Goal: Task Accomplishment & Management: Manage account settings

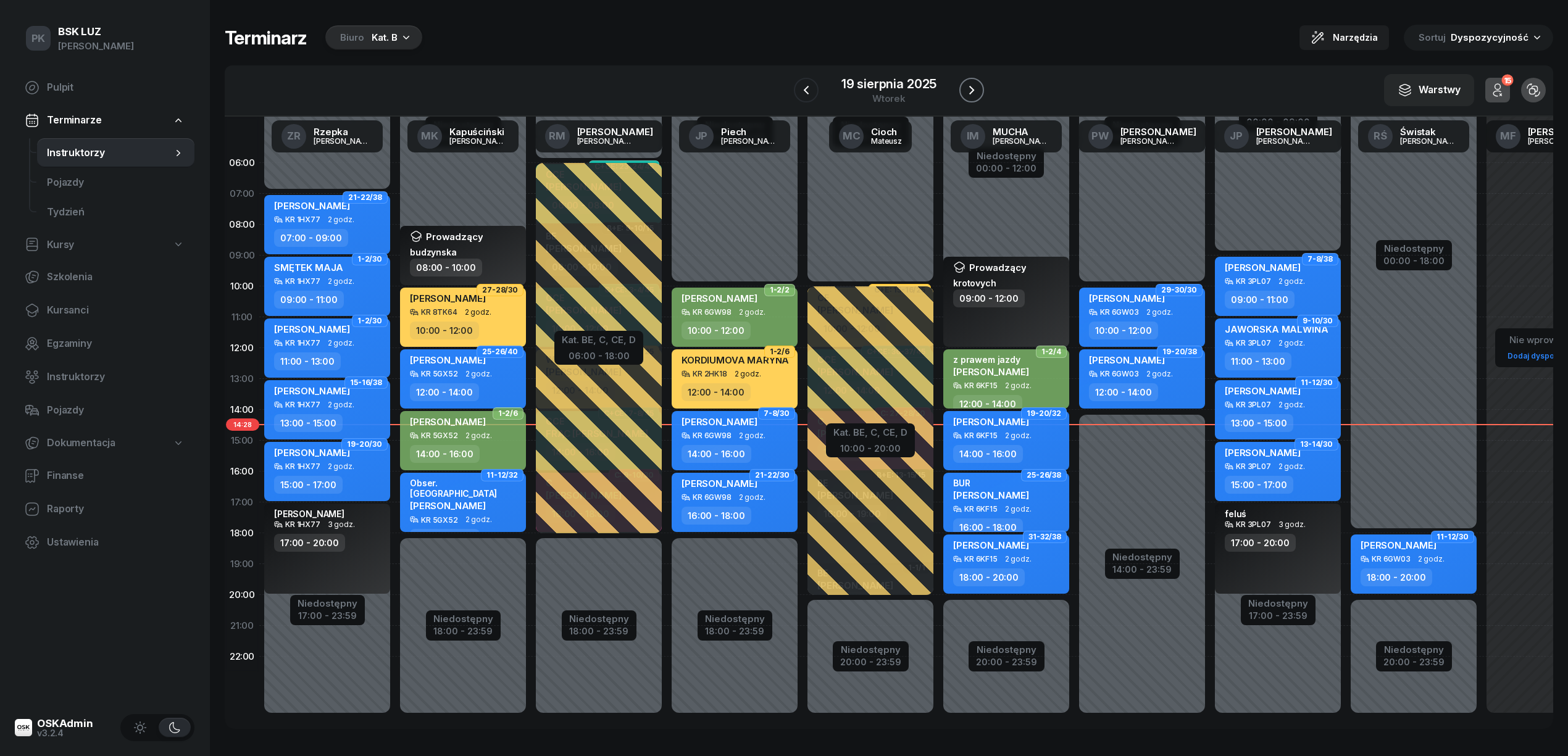
click at [971, 92] on icon "button" at bounding box center [971, 90] width 5 height 9
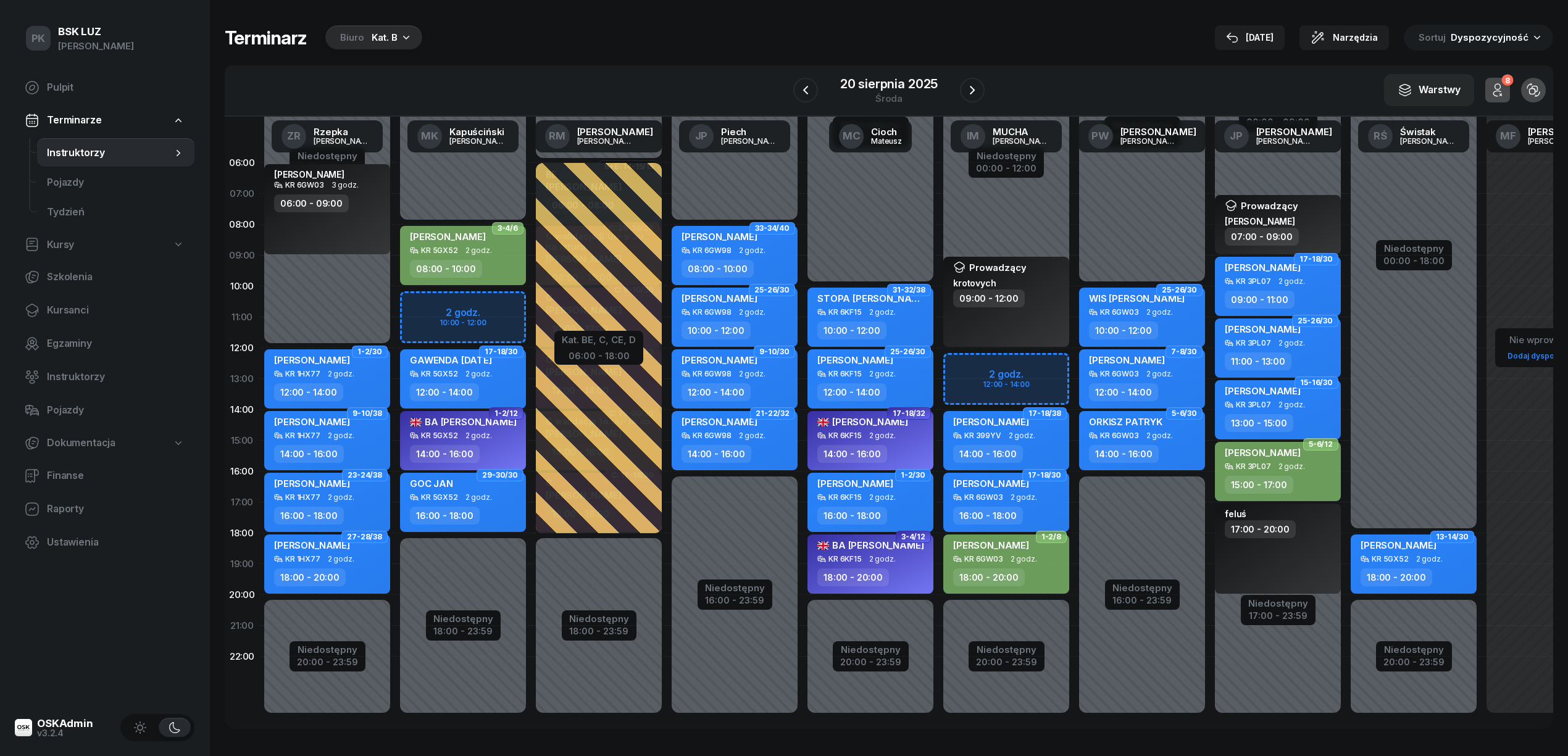
click at [1103, 12] on div "Terminarz Biuro Kat. B 19 sie Narzędzia Sortuj Dyspozycyjność W Wybierz AK Kory…" at bounding box center [888, 376] width 1328 height 754
click at [503, 513] on div "16:00 - 18:00" at bounding box center [464, 516] width 109 height 18
select select "16"
select select "18"
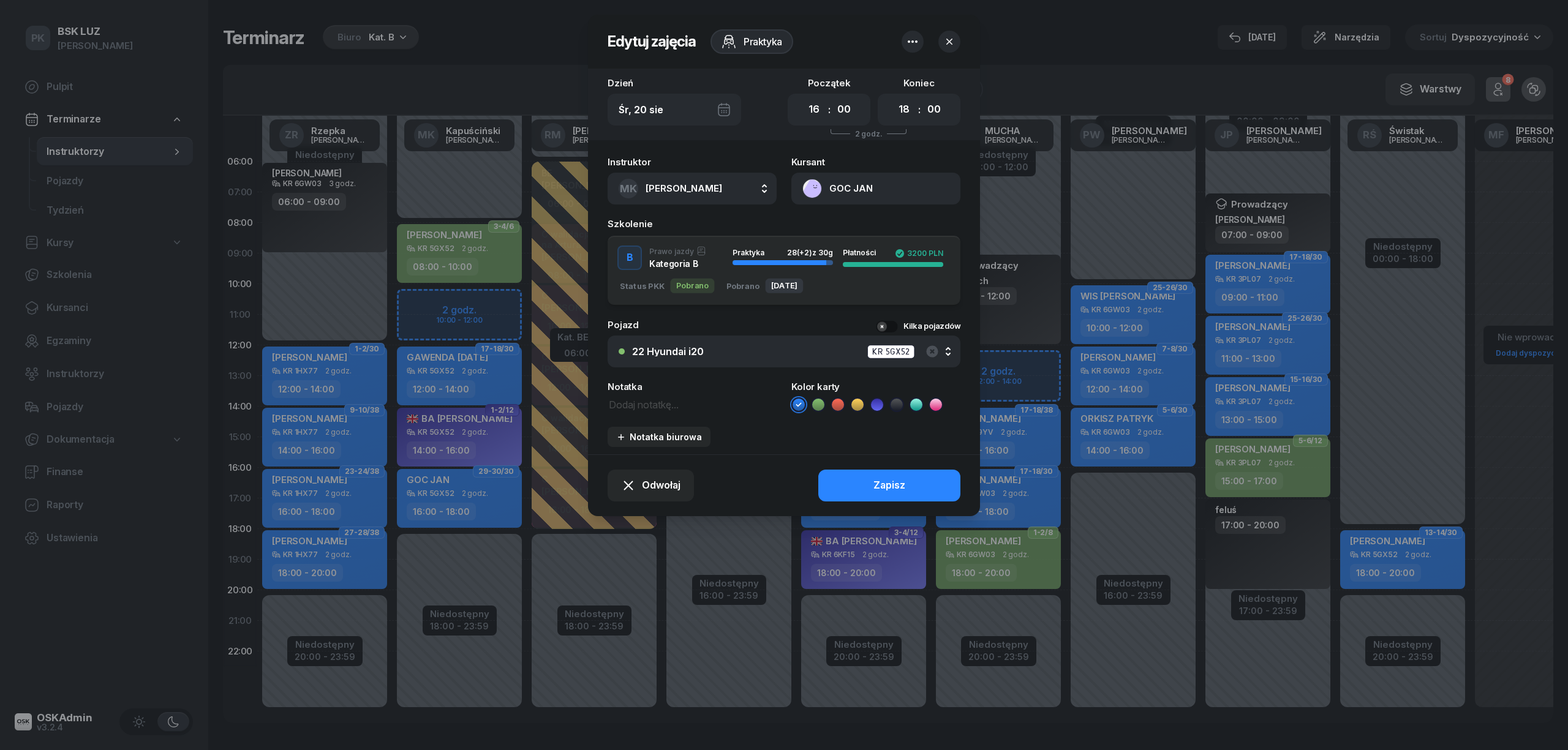
click at [641, 403] on textarea at bounding box center [692, 404] width 169 height 16
type textarea "Obser. Woźniak"
click at [861, 473] on button "Zapisz" at bounding box center [888, 485] width 142 height 32
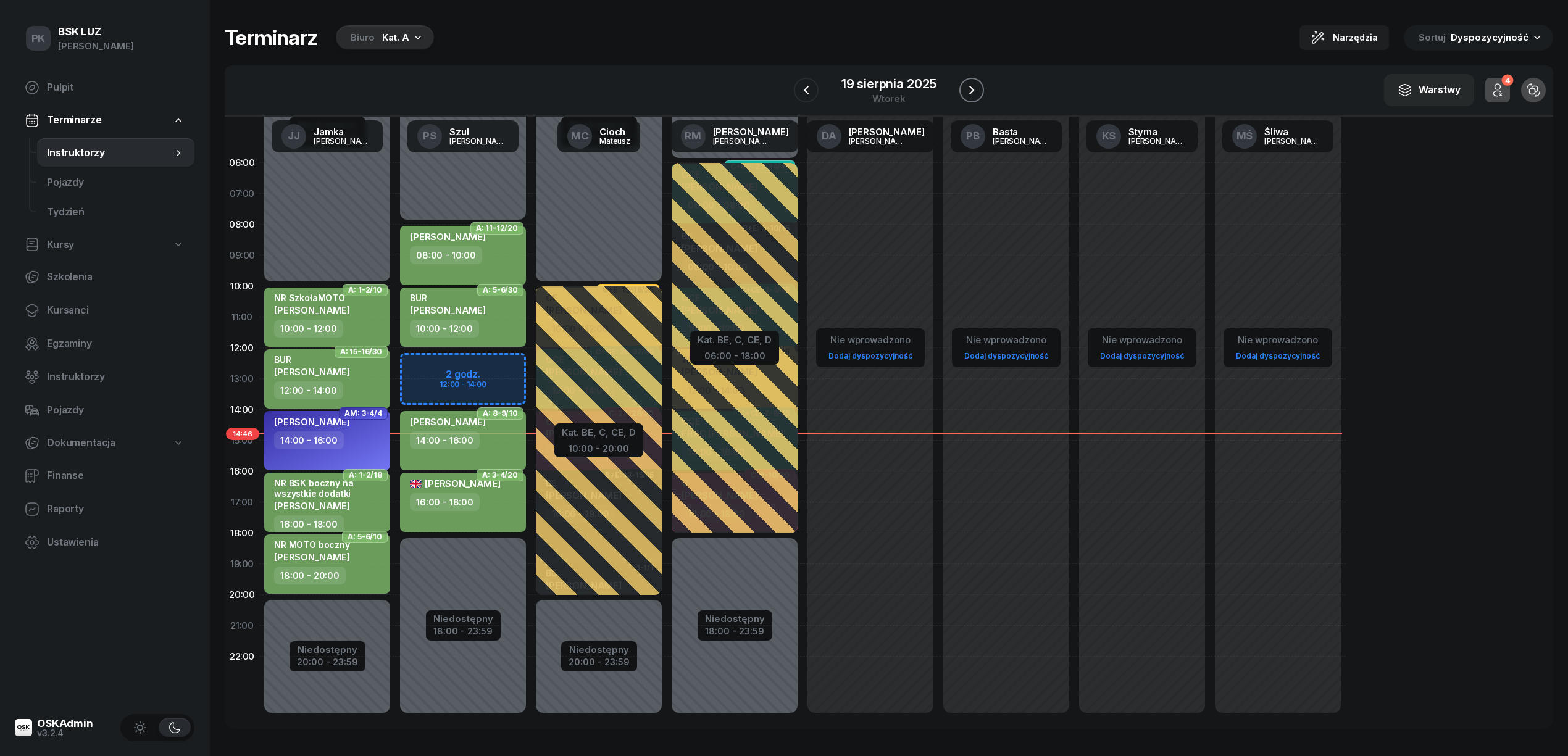
click at [971, 87] on icon "button" at bounding box center [971, 90] width 15 height 15
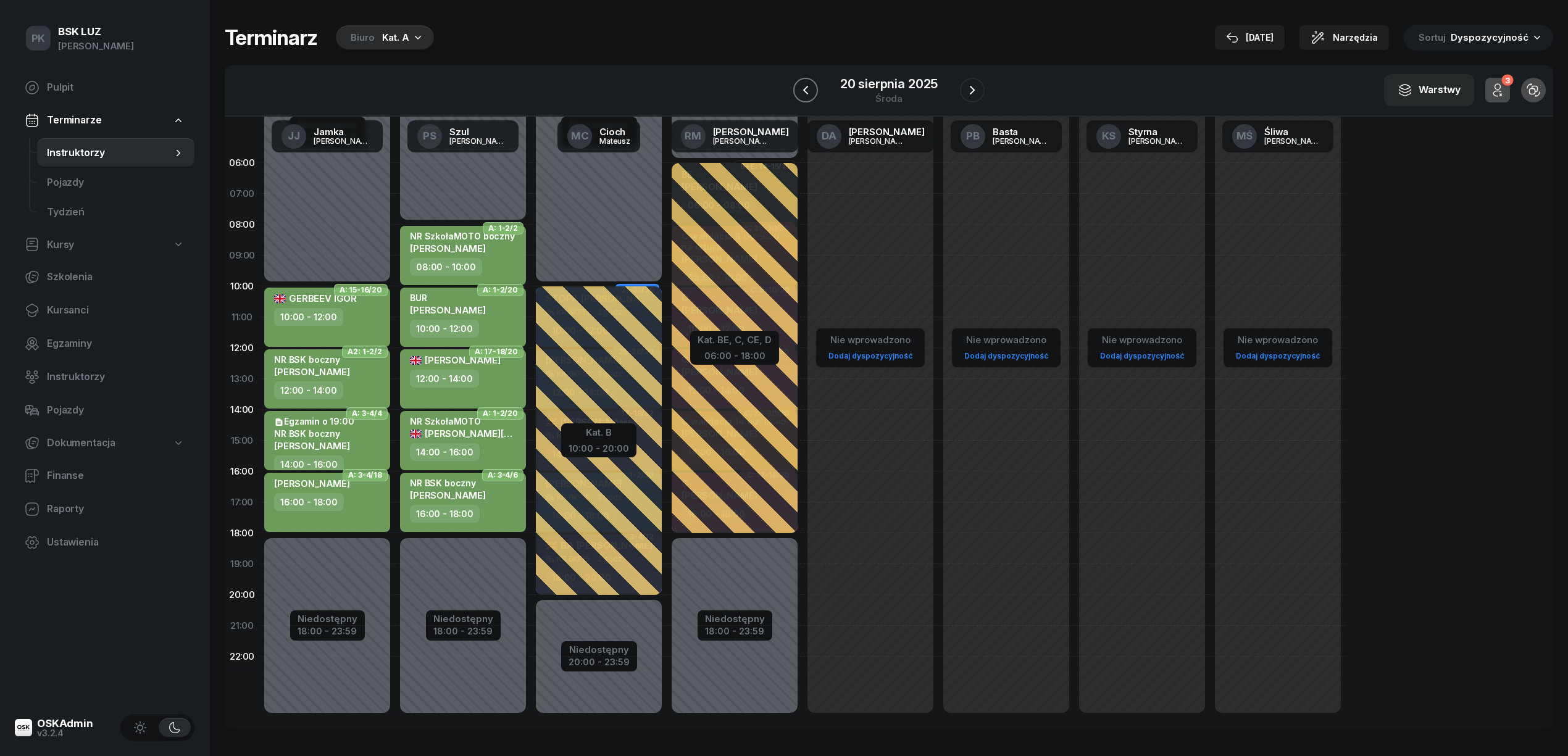
click at [806, 91] on icon "button" at bounding box center [806, 90] width 5 height 9
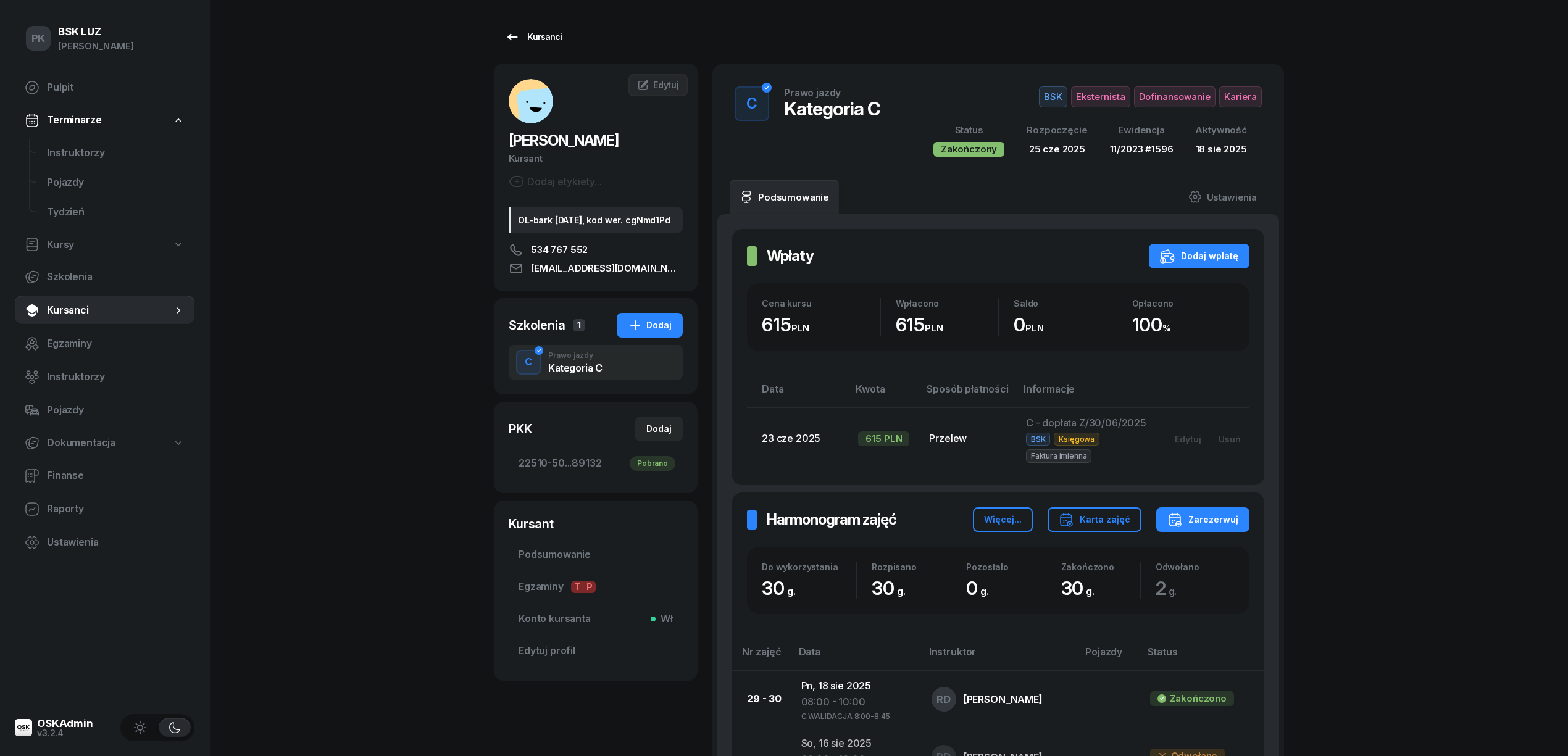
click at [549, 30] on div "Kursanci" at bounding box center [534, 37] width 57 height 15
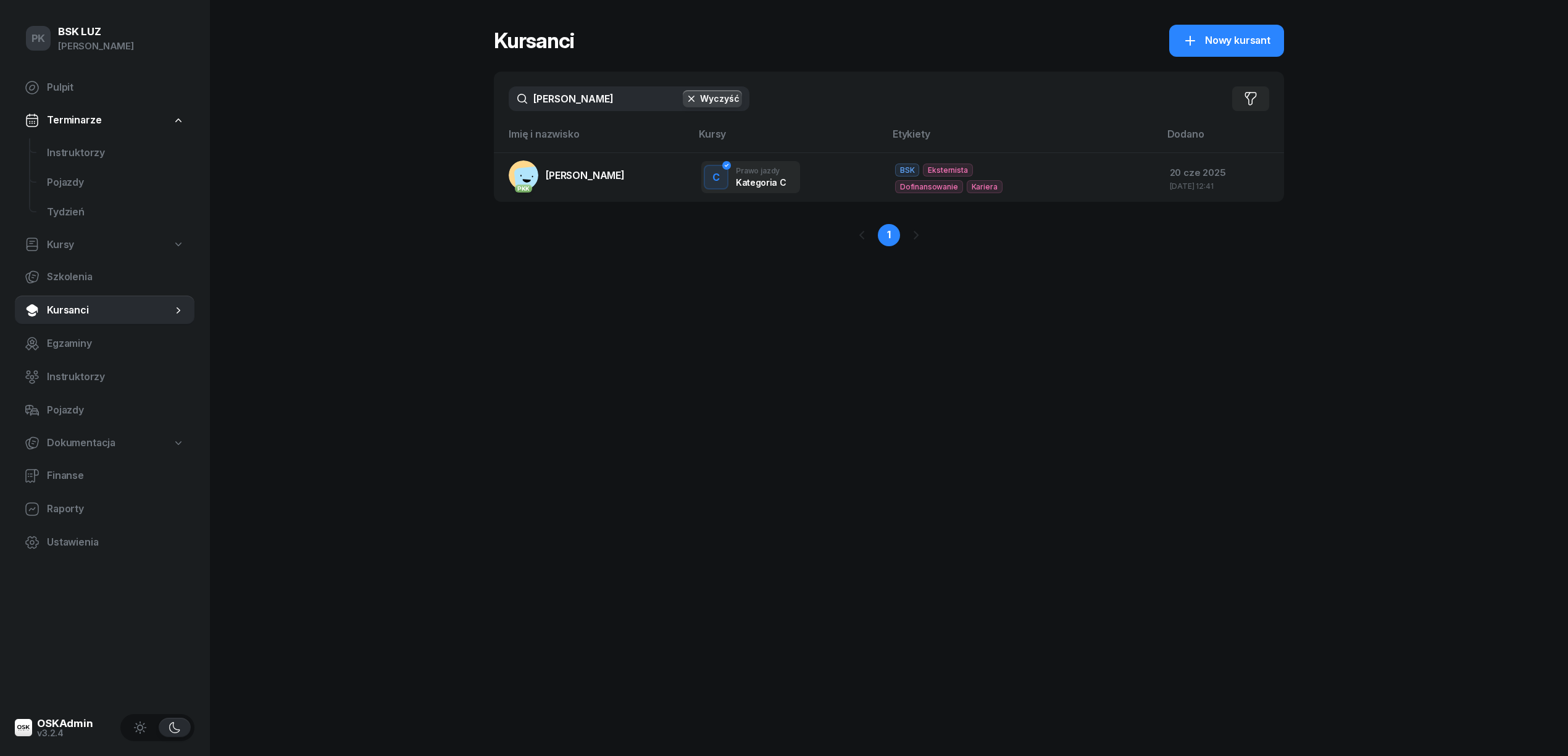
drag, startPoint x: 593, startPoint y: 103, endPoint x: 467, endPoint y: 118, distance: 126.9
click at [469, 118] on div "PK BSK LUZ Piotr Klimek Pulpit Terminarze Instruktorzy Pojazdy Tydzień Kursy Sz…" at bounding box center [784, 378] width 1568 height 756
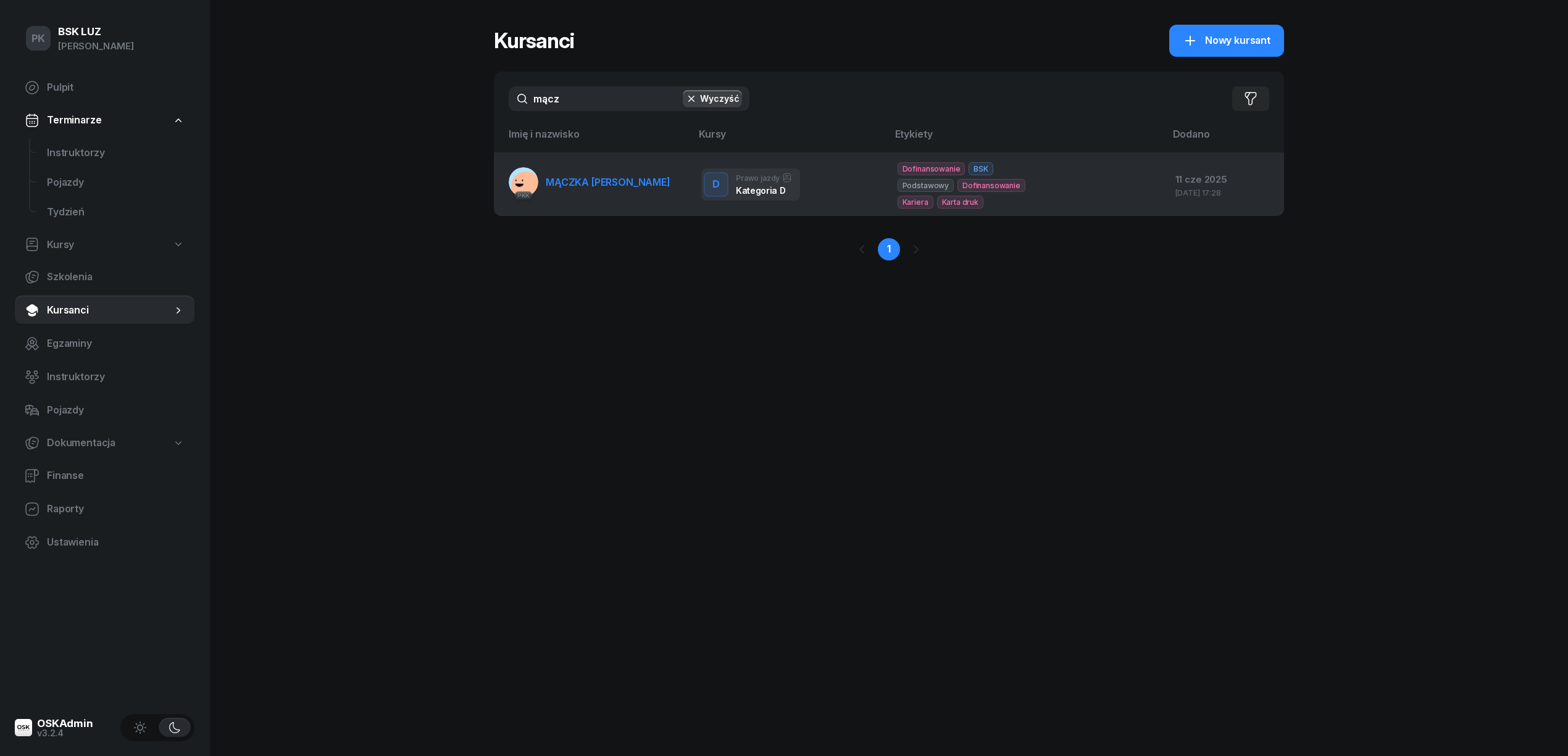
type input "mącz"
click at [551, 189] on span "MĄCZKA DANIEL" at bounding box center [607, 182] width 125 height 12
